Goal: Find specific page/section: Find specific page/section

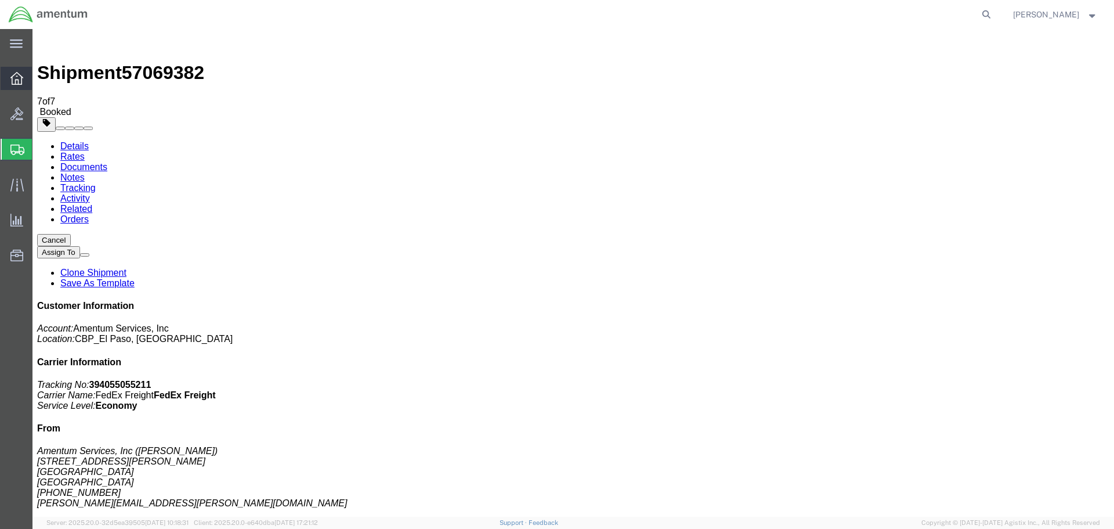
click at [8, 82] on div at bounding box center [17, 78] width 32 height 23
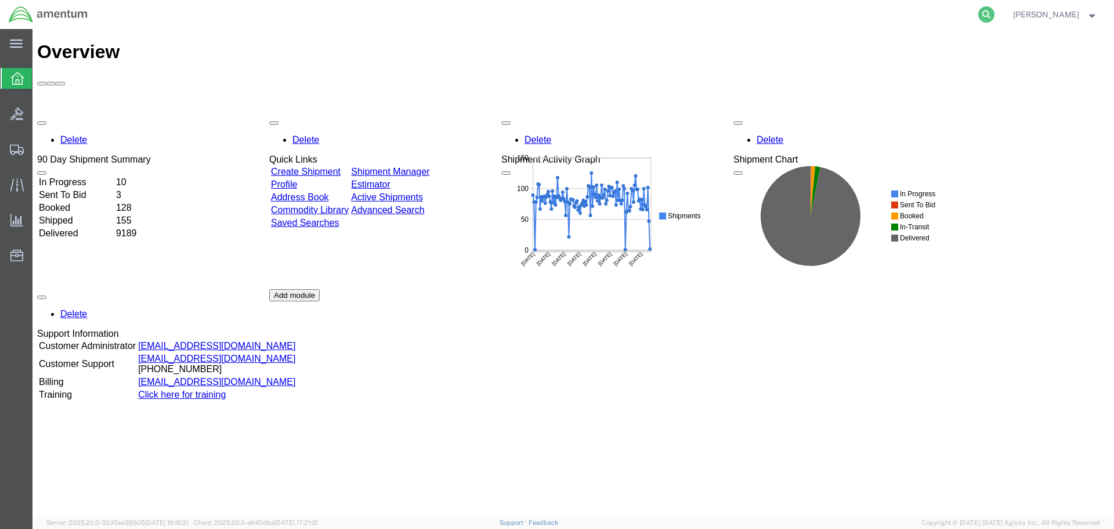
click at [983, 16] on icon at bounding box center [986, 14] width 16 height 16
click at [860, 12] on input "search" at bounding box center [801, 15] width 353 height 28
type input "57069382"
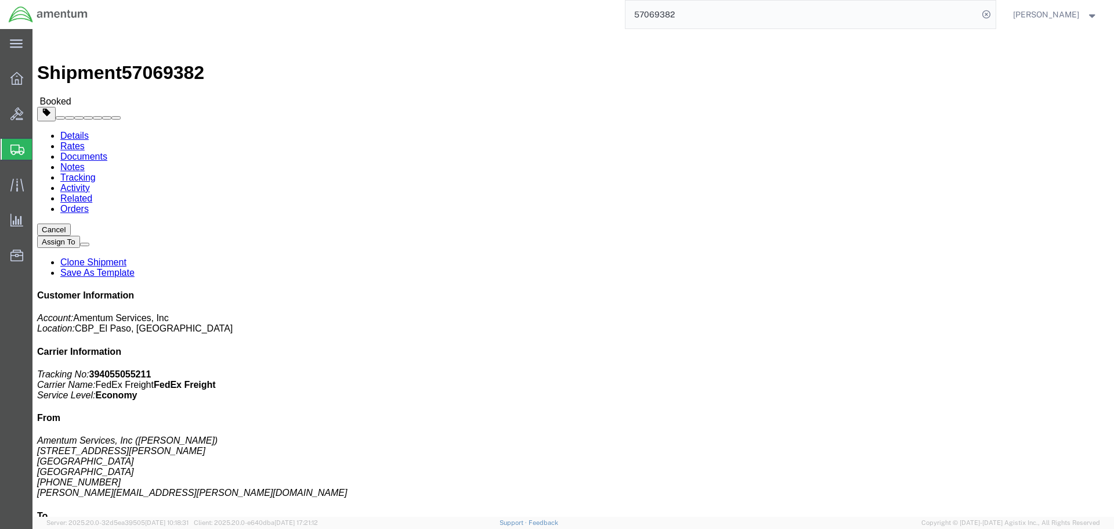
click link "Documents"
